Goal: Browse casually: Explore the website without a specific task or goal

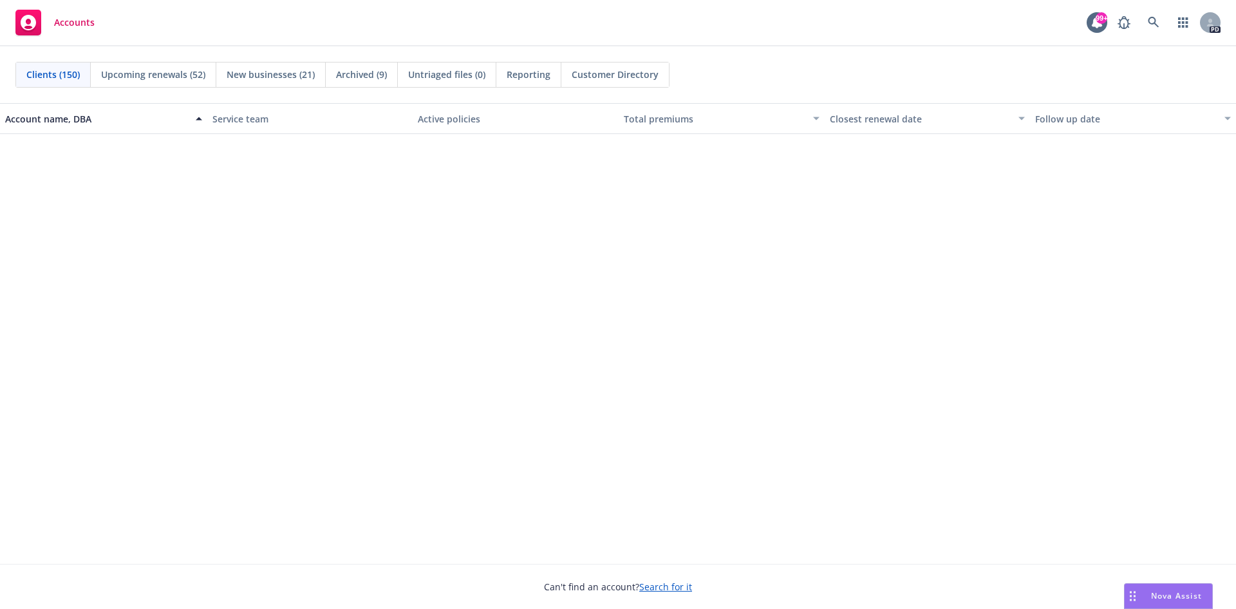
scroll to position [4507, 0]
